Goal: Information Seeking & Learning: Learn about a topic

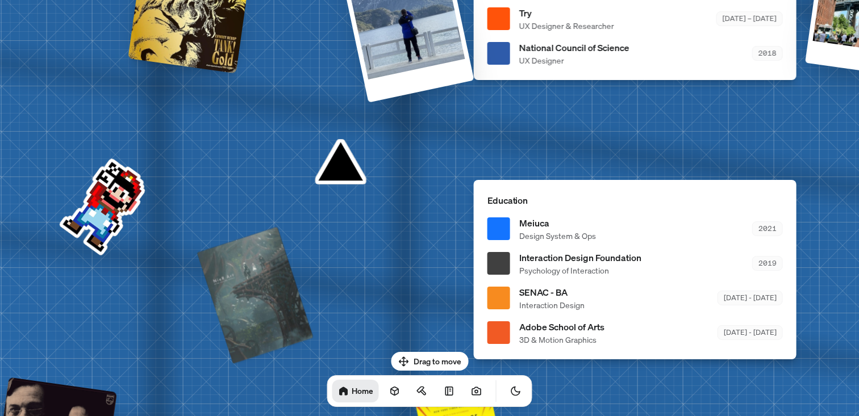
drag, startPoint x: 345, startPoint y: 190, endPoint x: 292, endPoint y: 220, distance: 61.3
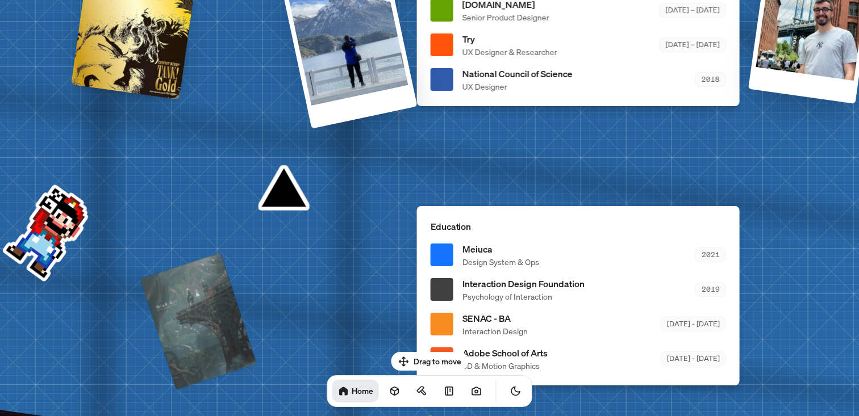
drag, startPoint x: 424, startPoint y: 305, endPoint x: 349, endPoint y: 85, distance: 232.0
click at [431, 313] on div at bounding box center [442, 324] width 23 height 23
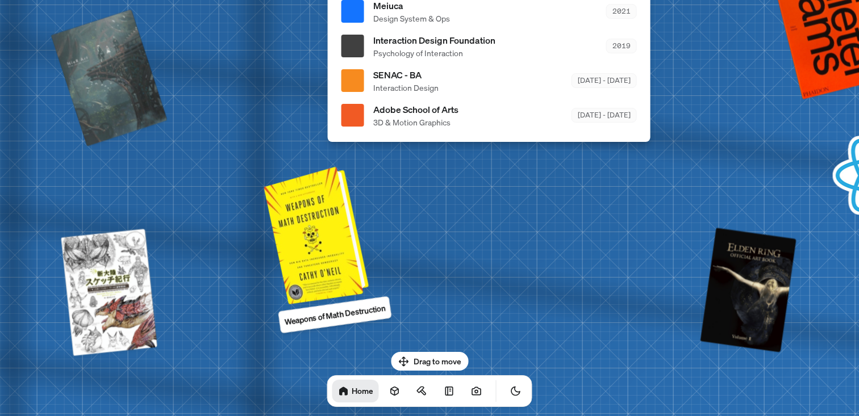
click at [320, 265] on div at bounding box center [318, 234] width 96 height 132
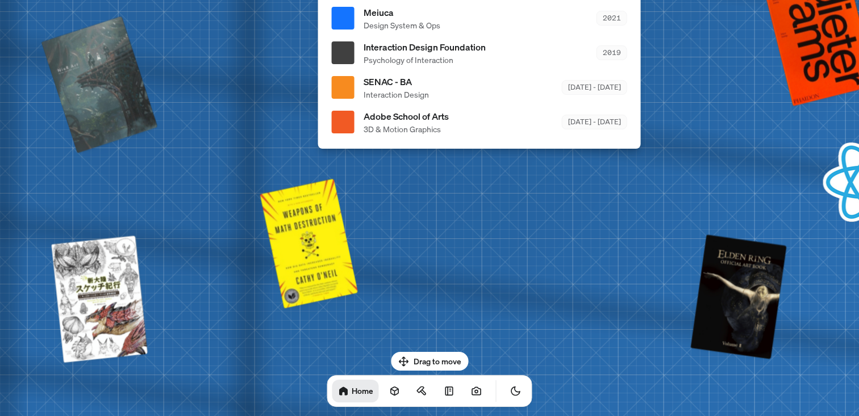
drag, startPoint x: 411, startPoint y: 212, endPoint x: 284, endPoint y: 311, distance: 160.8
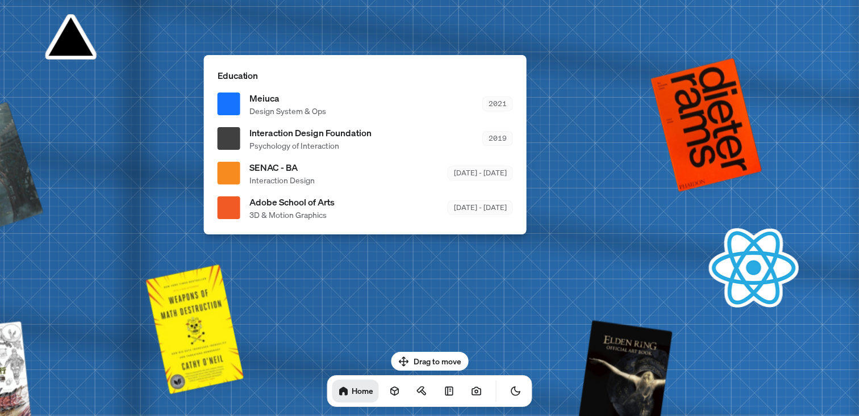
drag, startPoint x: 324, startPoint y: 182, endPoint x: 398, endPoint y: 315, distance: 151.6
click at [398, 186] on div "SENAC - BA Interaction Design [DATE] - [DATE]" at bounding box center [381, 174] width 264 height 26
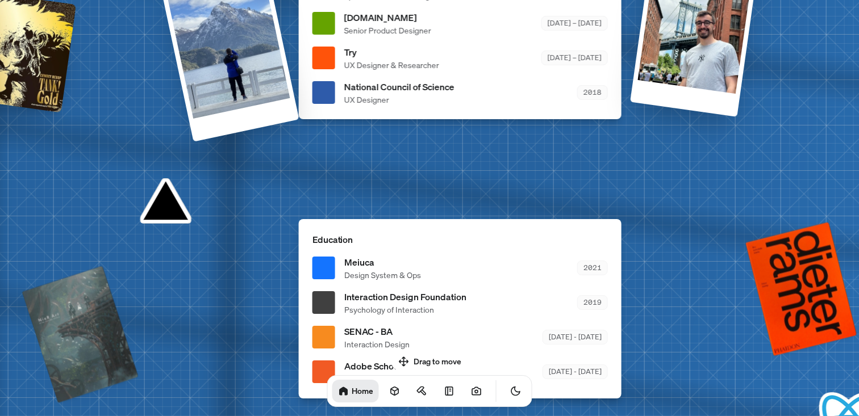
drag, startPoint x: 355, startPoint y: 174, endPoint x: 410, endPoint y: 325, distance: 160.9
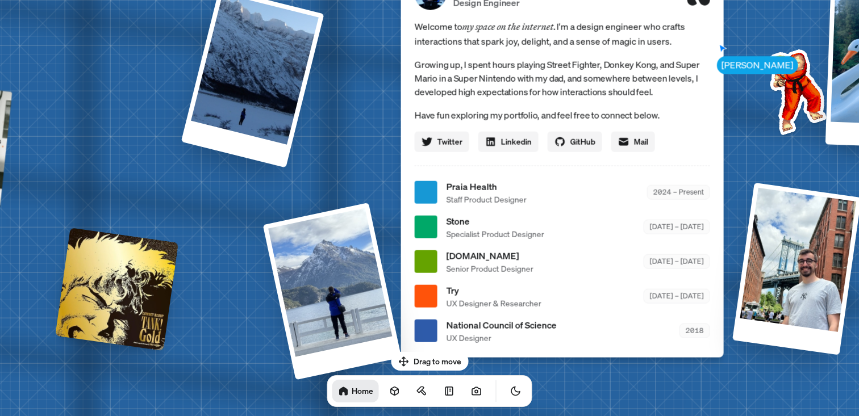
drag, startPoint x: 410, startPoint y: 324, endPoint x: 498, endPoint y: 475, distance: 174.4
click at [498, 0] on html "[PERSON_NAME] [PERSON_NAME] Design Engineer Welcome to my space on the internet…" at bounding box center [429, 0] width 859 height 0
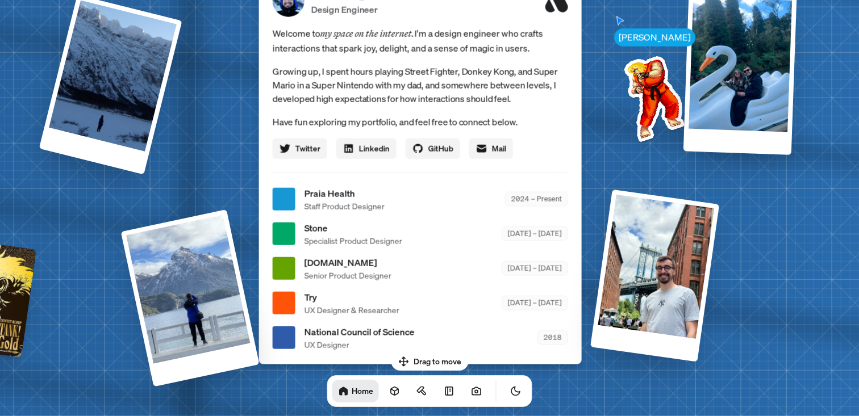
drag, startPoint x: 627, startPoint y: 123, endPoint x: 454, endPoint y: 150, distance: 174.9
click at [454, 150] on div "Welcome to my space on the internet. I'm a design engineer who crafts interacti…" at bounding box center [420, 92] width 295 height 133
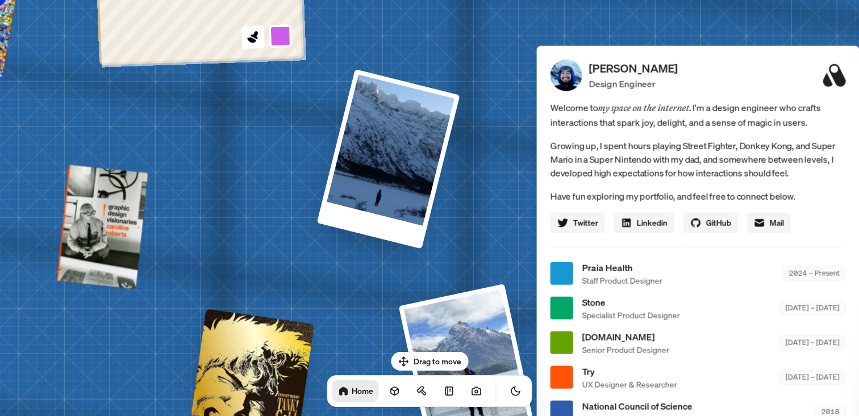
drag, startPoint x: 442, startPoint y: 66, endPoint x: 753, endPoint y: 170, distance: 327.7
click at [755, 130] on span "Welcome to my space on the internet. I'm a design engineer who crafts interacti…" at bounding box center [698, 115] width 295 height 30
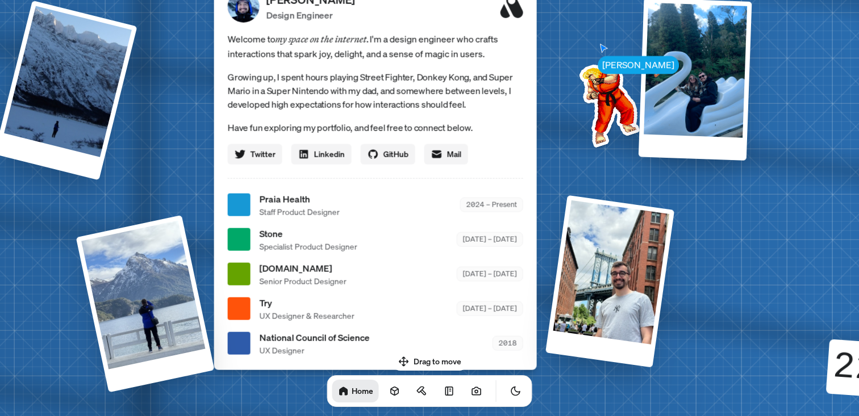
drag, startPoint x: 664, startPoint y: 88, endPoint x: 334, endPoint y: -3, distance: 341.8
click at [334, 0] on html "[PERSON_NAME] [PERSON_NAME] Design Engineer Welcome to my space on the internet…" at bounding box center [429, 0] width 859 height 0
